Goal: Check status: Check status

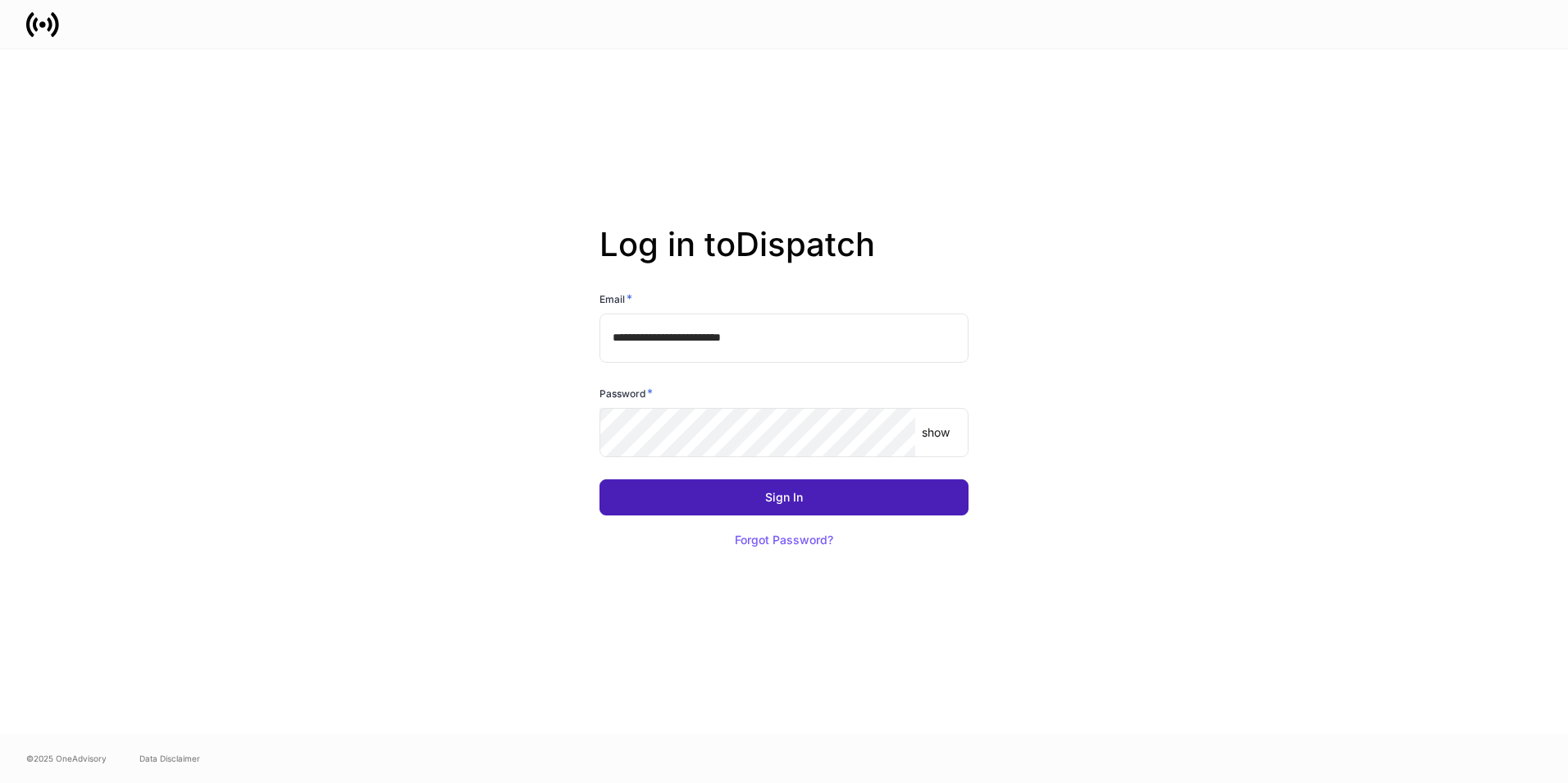
click at [731, 495] on button "Sign In" at bounding box center [784, 497] width 369 height 36
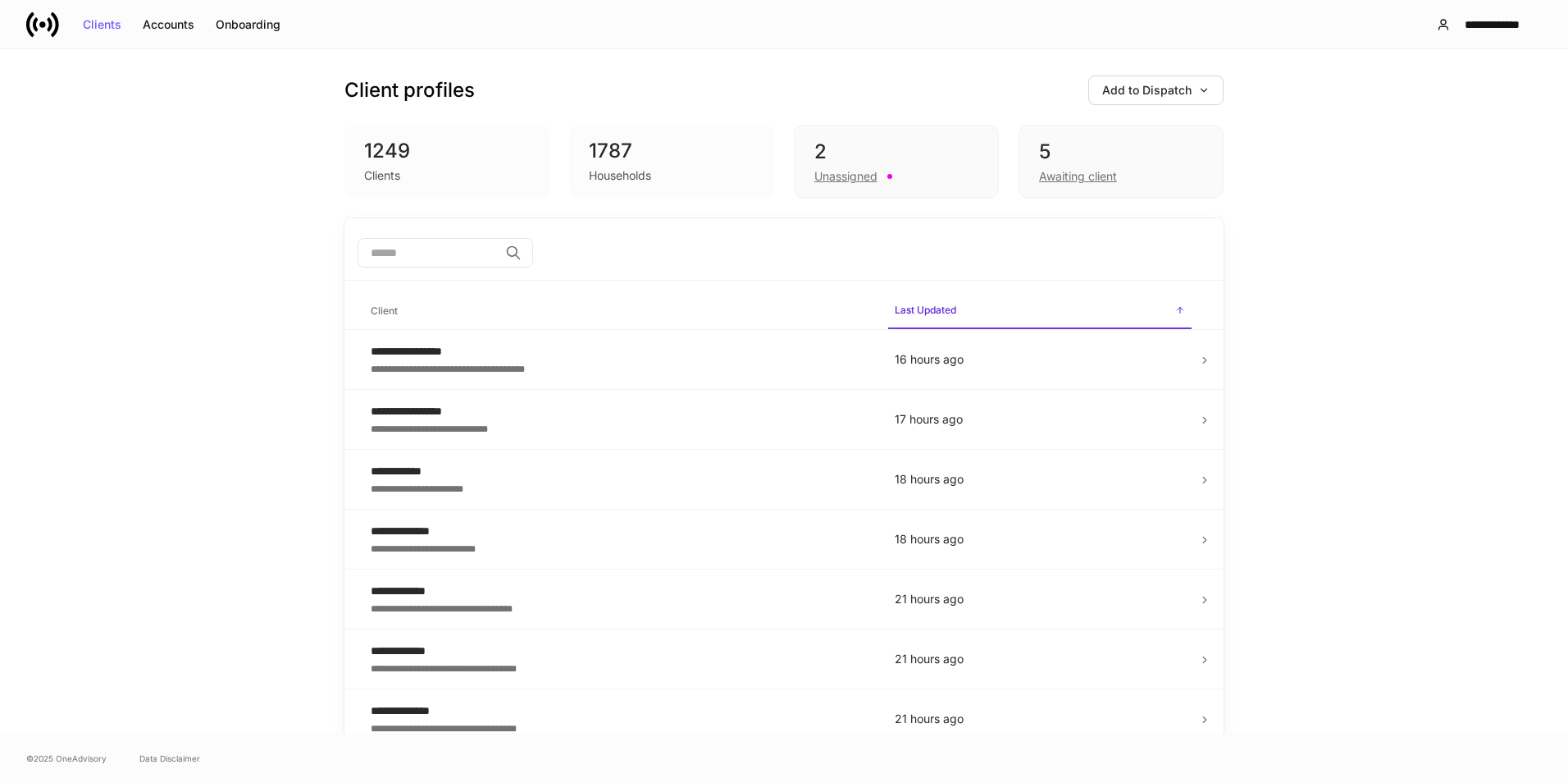
click at [446, 238] on input "search" at bounding box center [428, 253] width 141 height 30
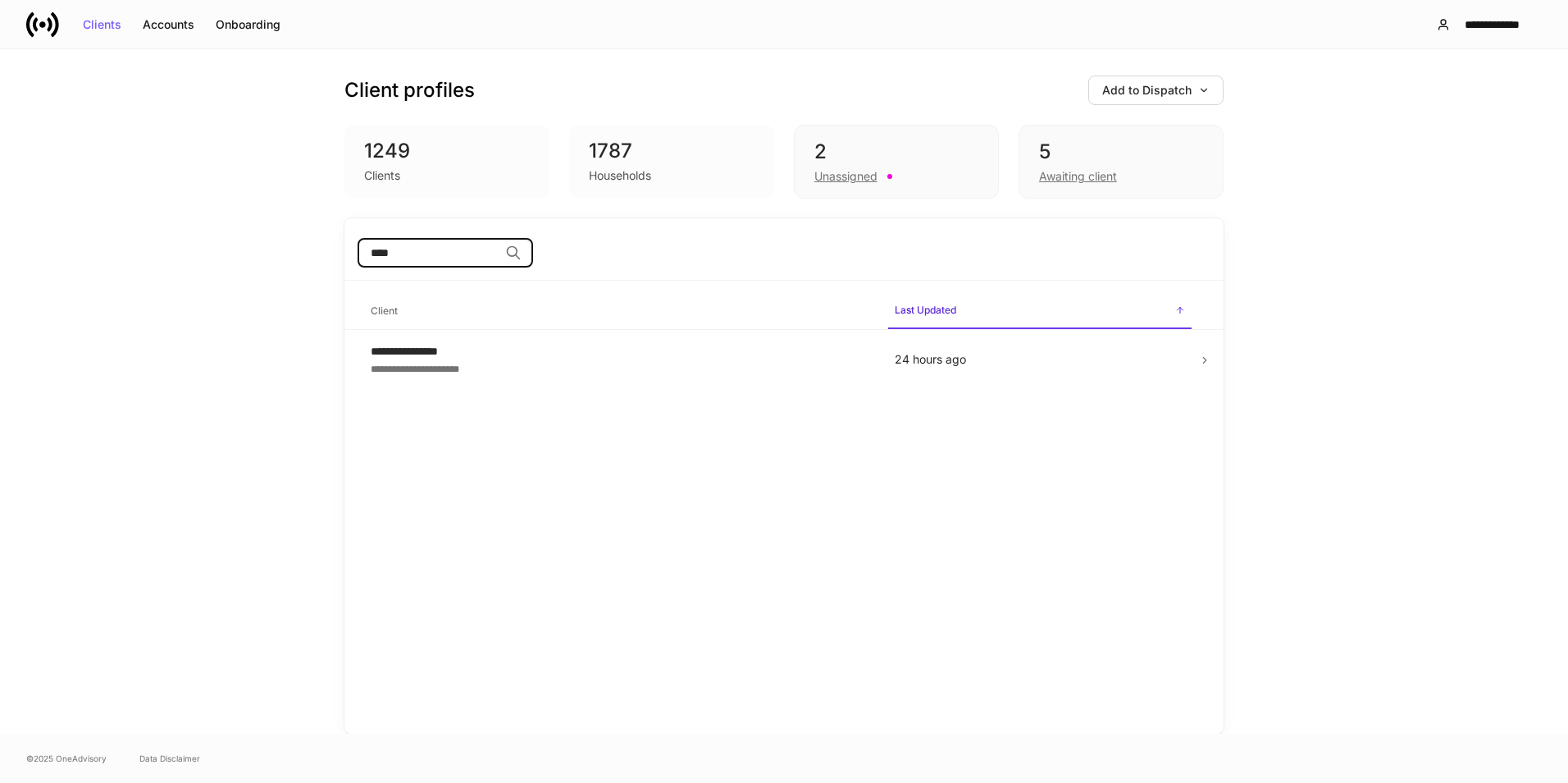
type input "****"
click at [558, 362] on div "**********" at bounding box center [620, 368] width 498 height 16
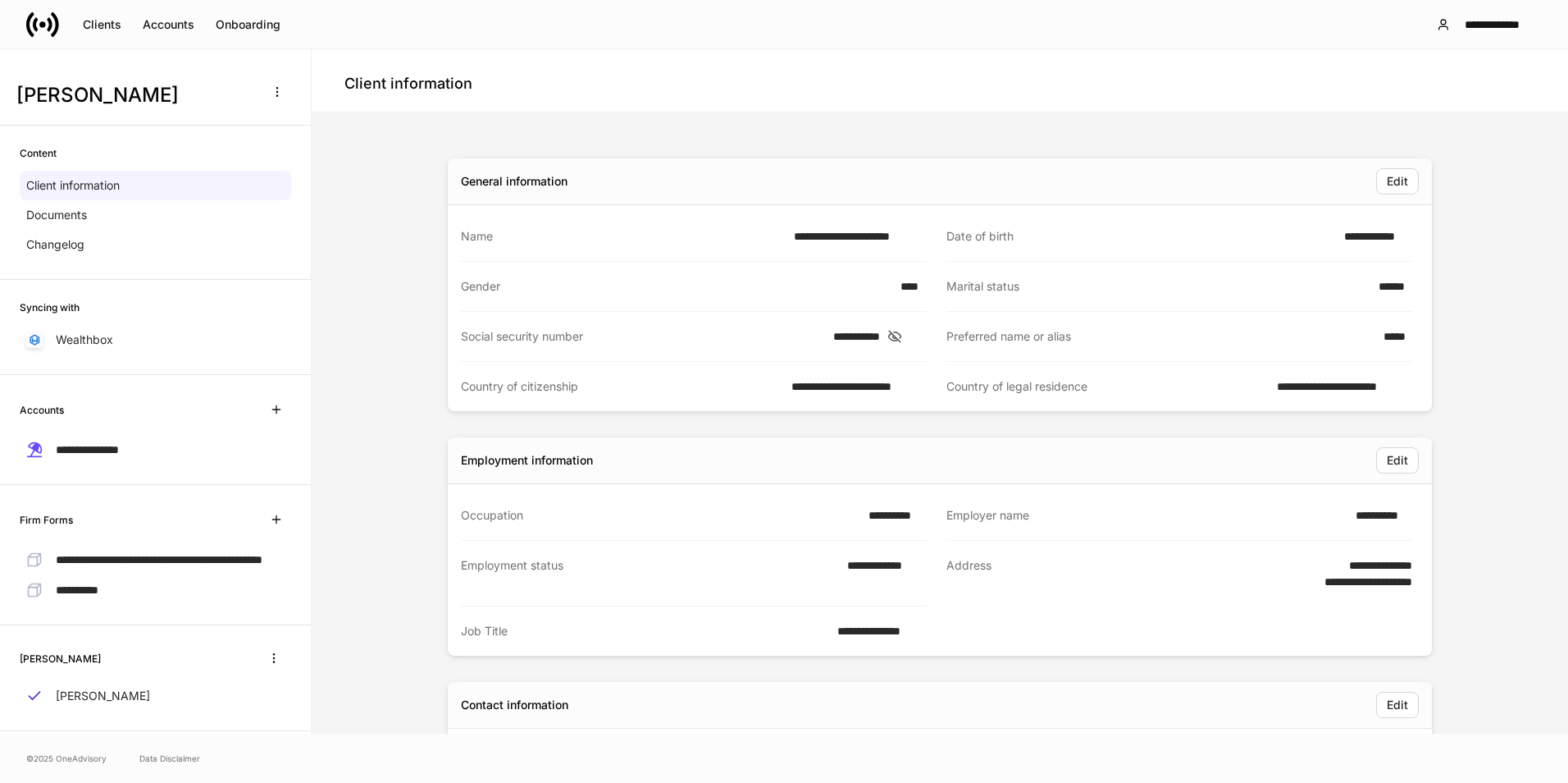
click at [36, 16] on icon at bounding box center [43, 25] width 33 height 33
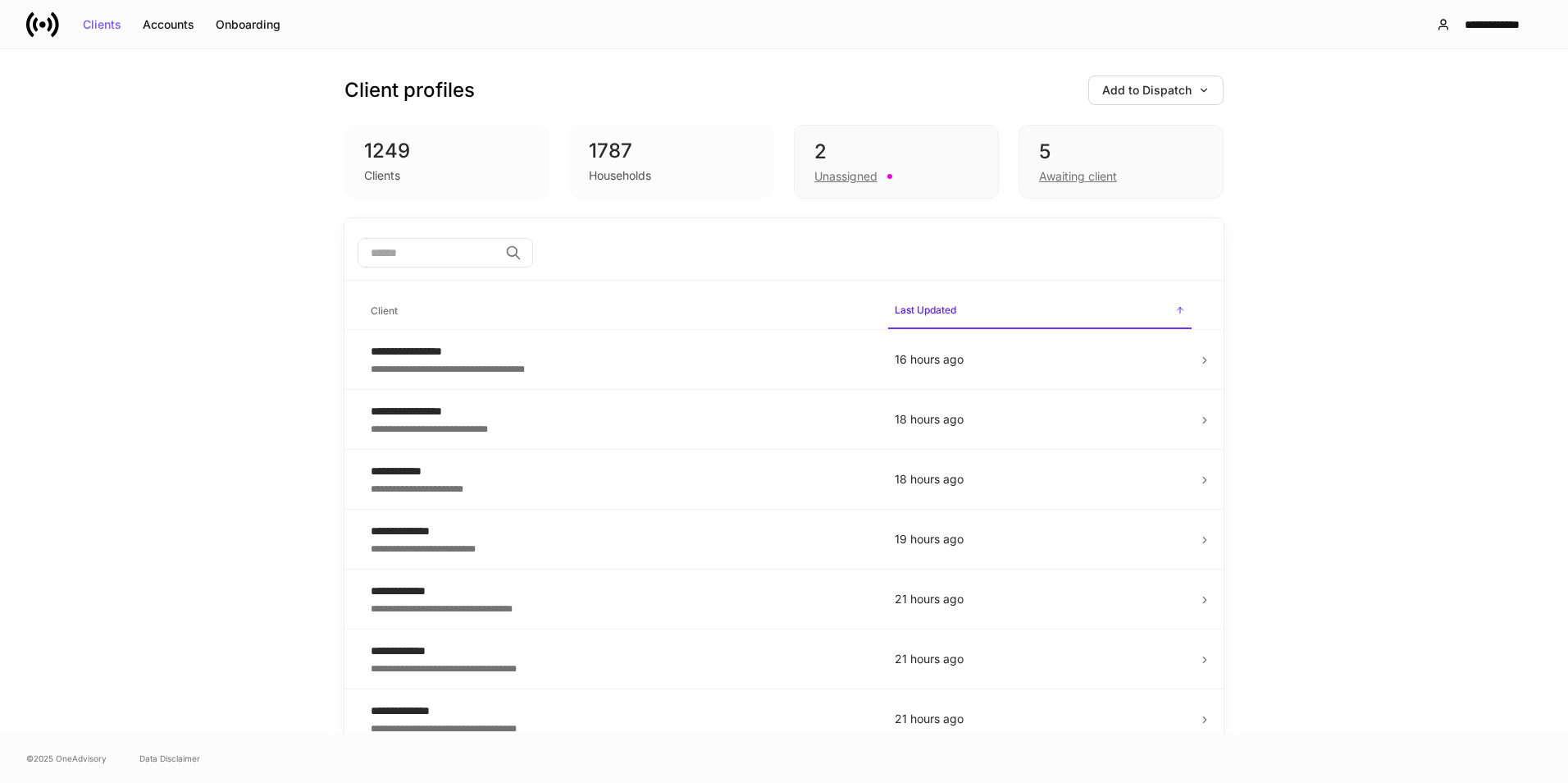
click at [1099, 141] on div "5" at bounding box center [1121, 152] width 164 height 26
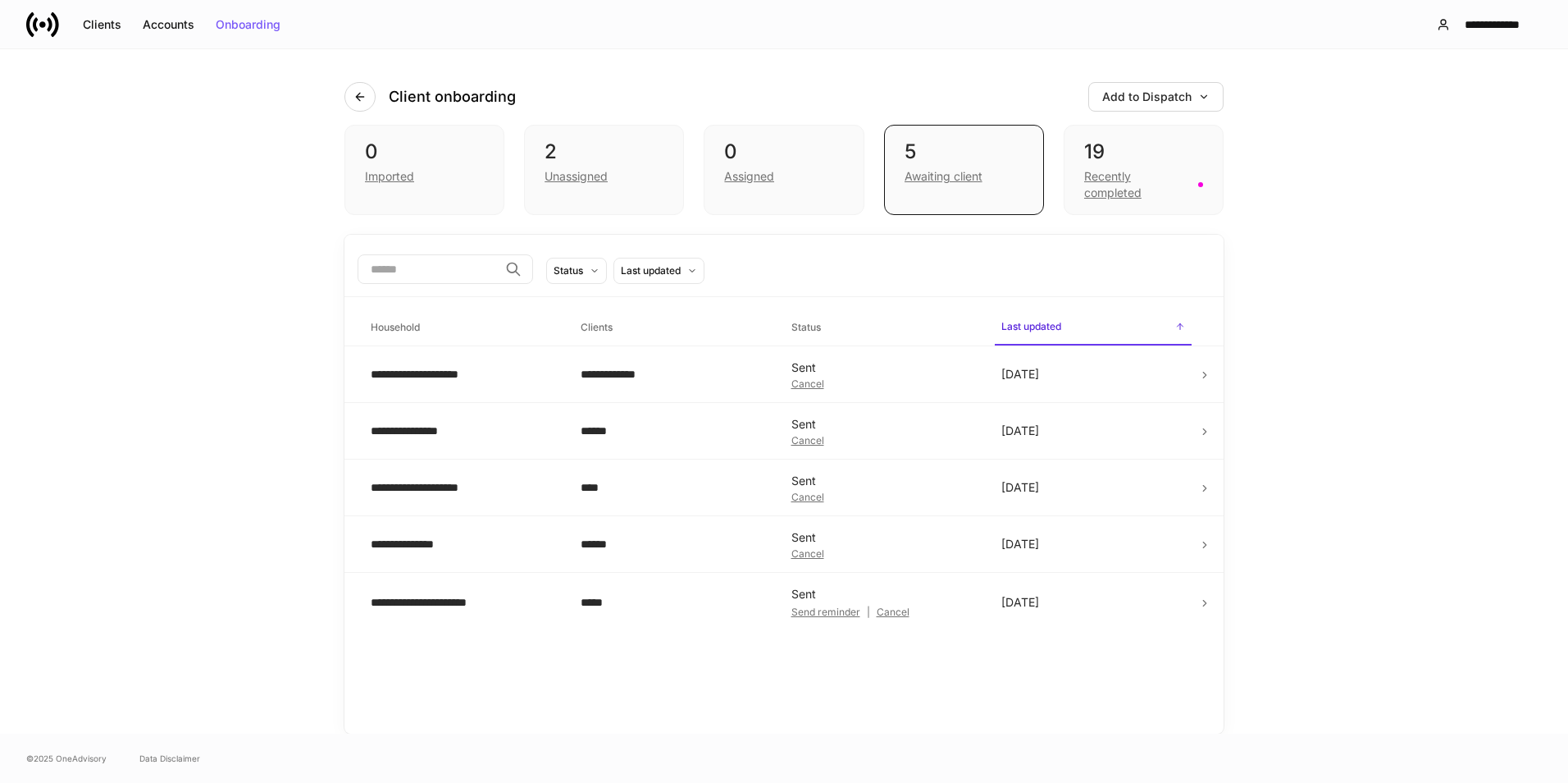
click at [946, 390] on td "Sent Cancel" at bounding box center [883, 374] width 210 height 57
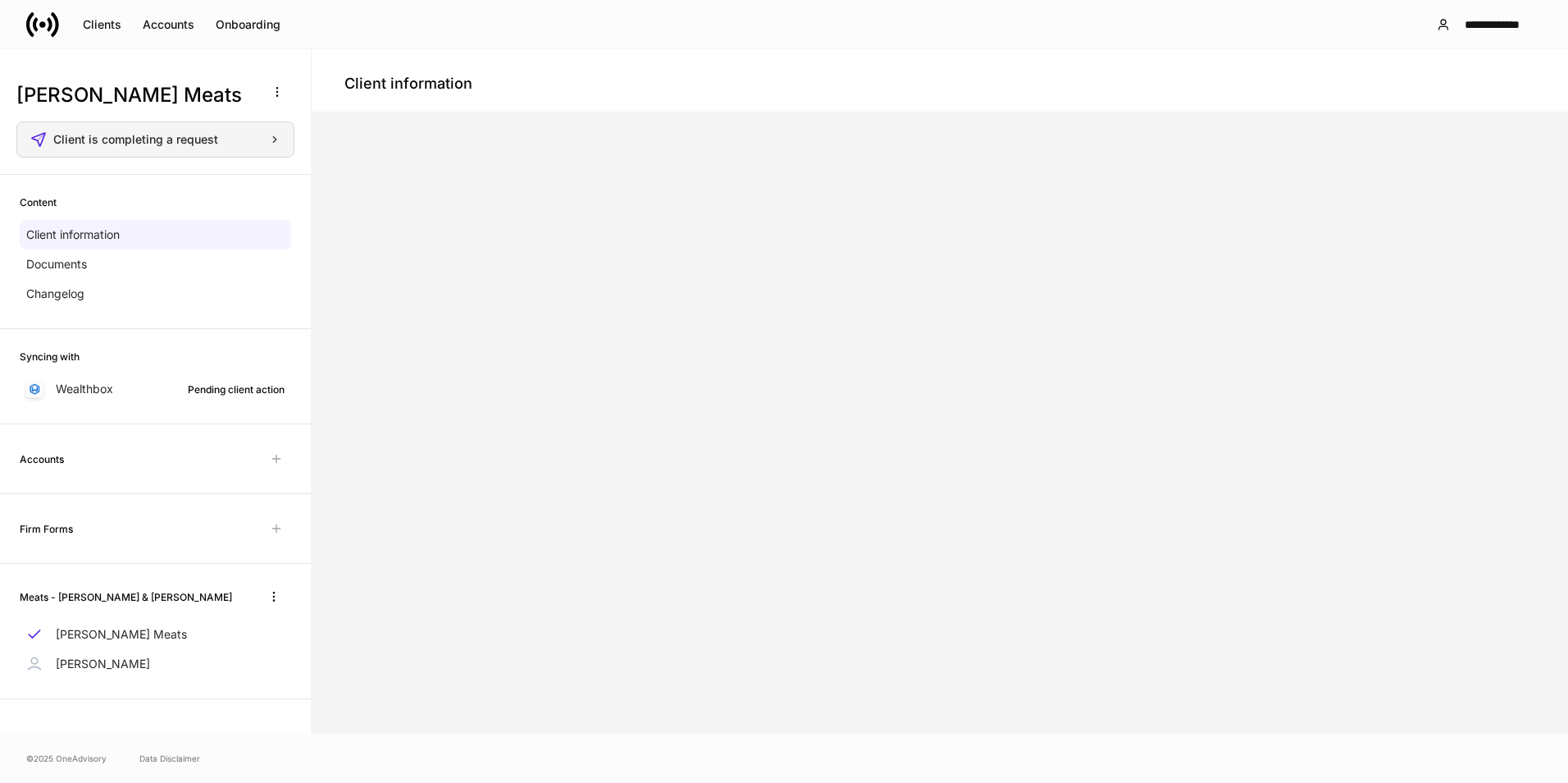
click at [271, 138] on div "Client is completing a request" at bounding box center [167, 139] width 227 height 12
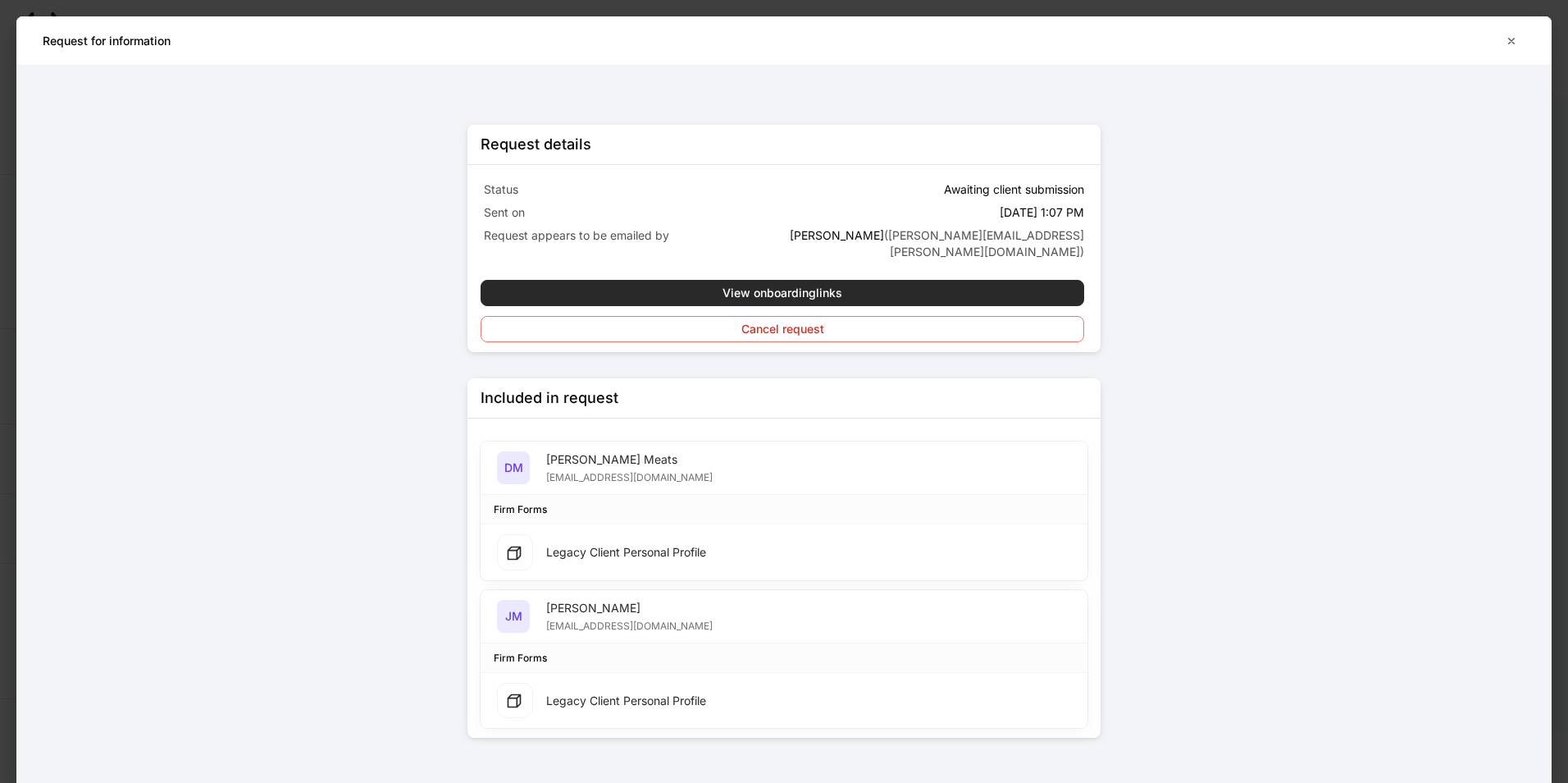
click at [810, 287] on div "View onboarding links" at bounding box center [782, 293] width 119 height 12
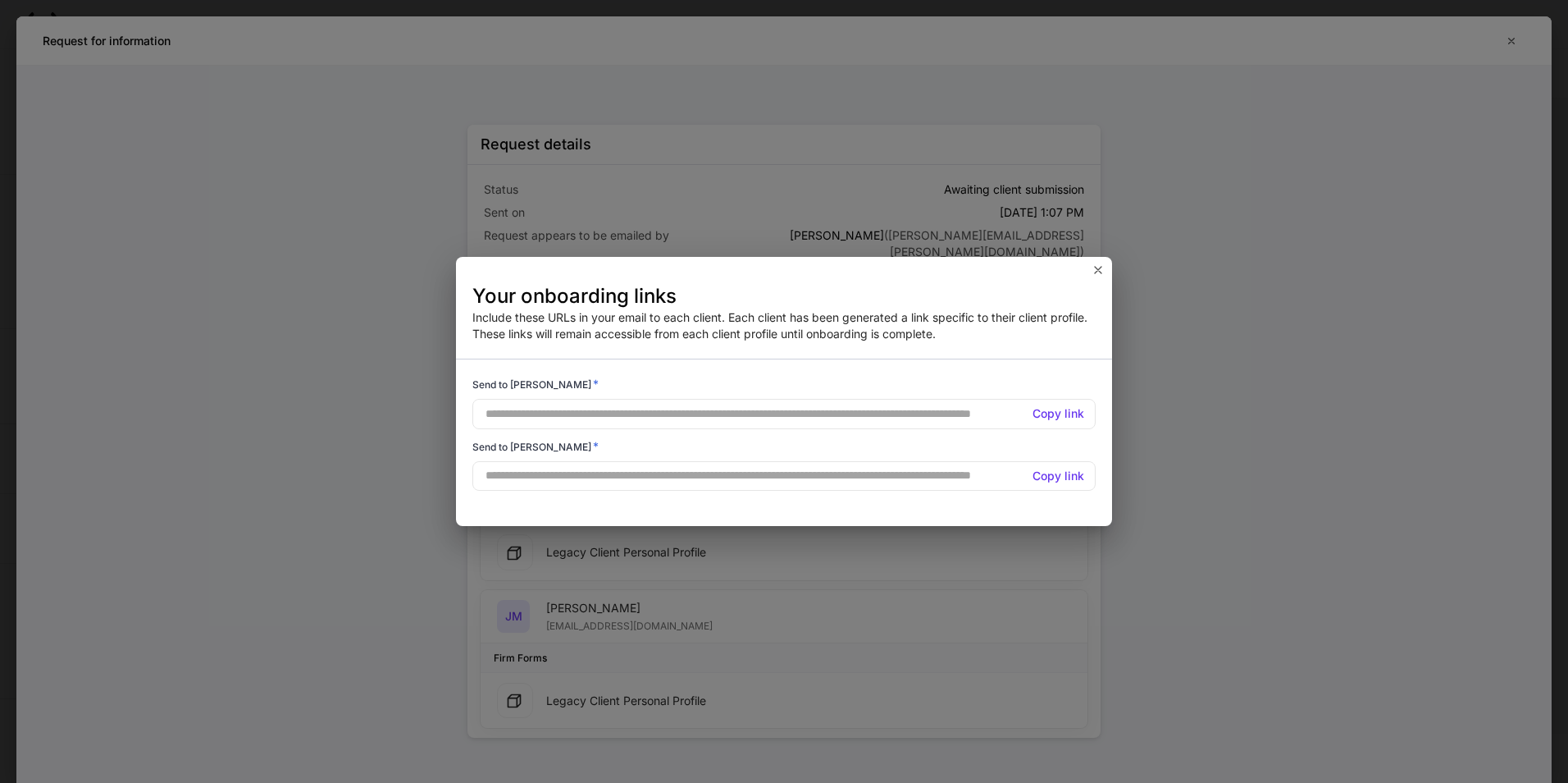
click at [1068, 413] on h5 "Copy link" at bounding box center [1058, 414] width 52 height 16
drag, startPoint x: 1065, startPoint y: 476, endPoint x: 1401, endPoint y: 502, distance: 337.0
click at [1065, 477] on h5 "Copy link" at bounding box center [1058, 476] width 52 height 16
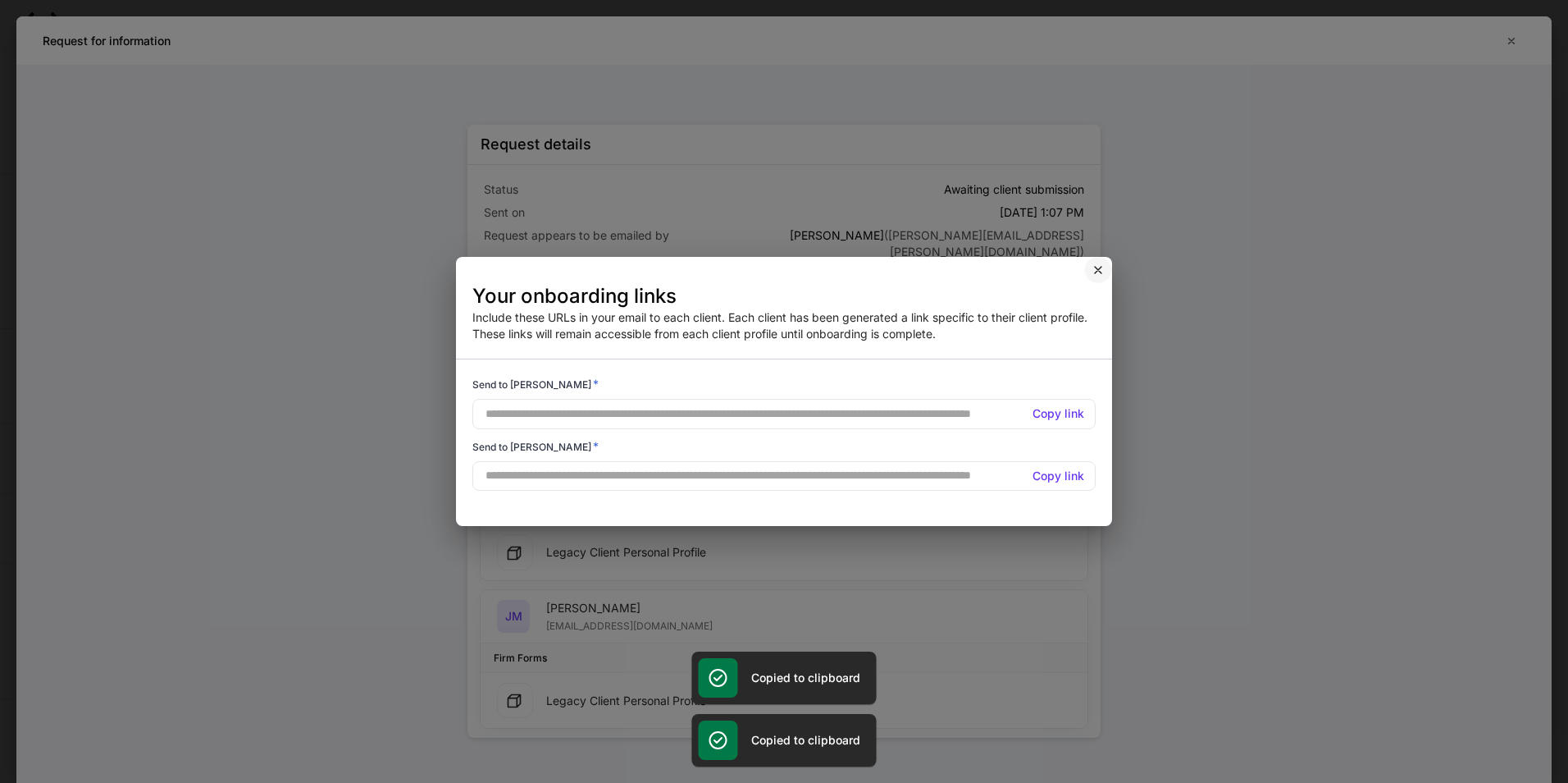
click at [1103, 274] on icon "button" at bounding box center [1098, 270] width 13 height 13
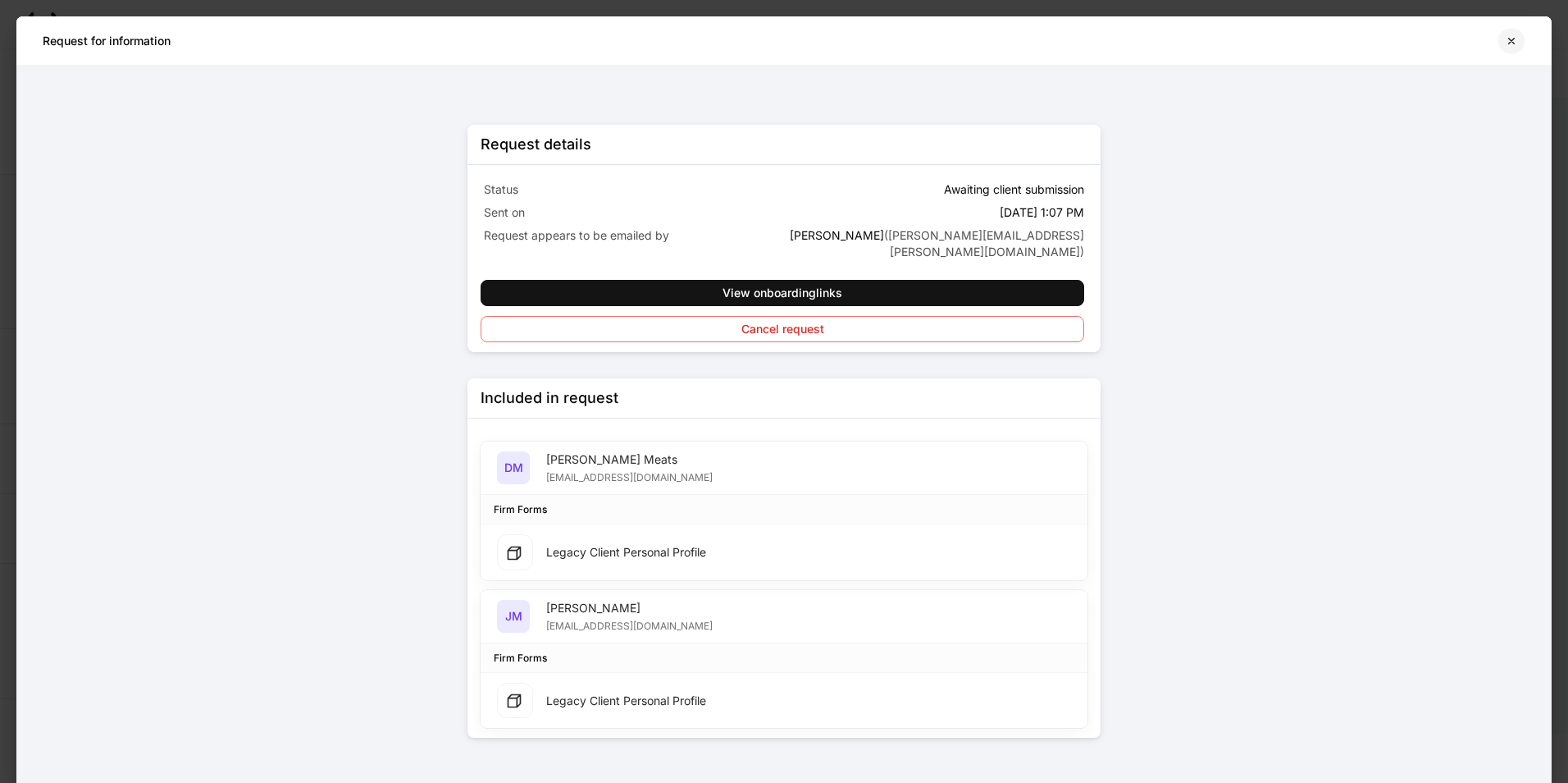
click at [1505, 44] on button "button" at bounding box center [1512, 41] width 28 height 26
